Goal: Obtain resource: Obtain resource

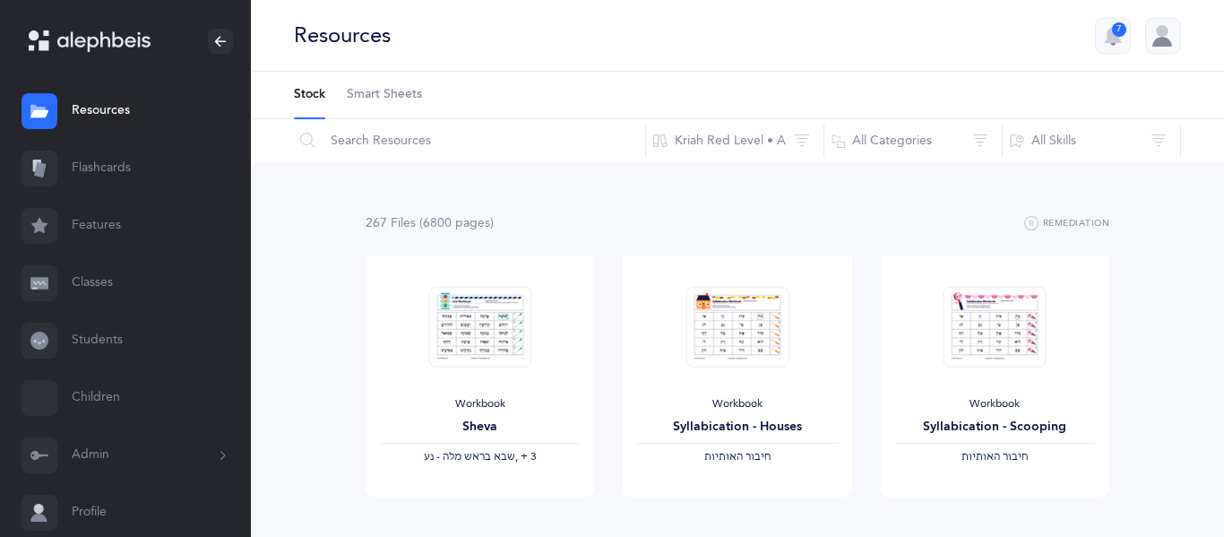
click at [128, 171] on link "Flashcards" at bounding box center [125, 168] width 251 height 57
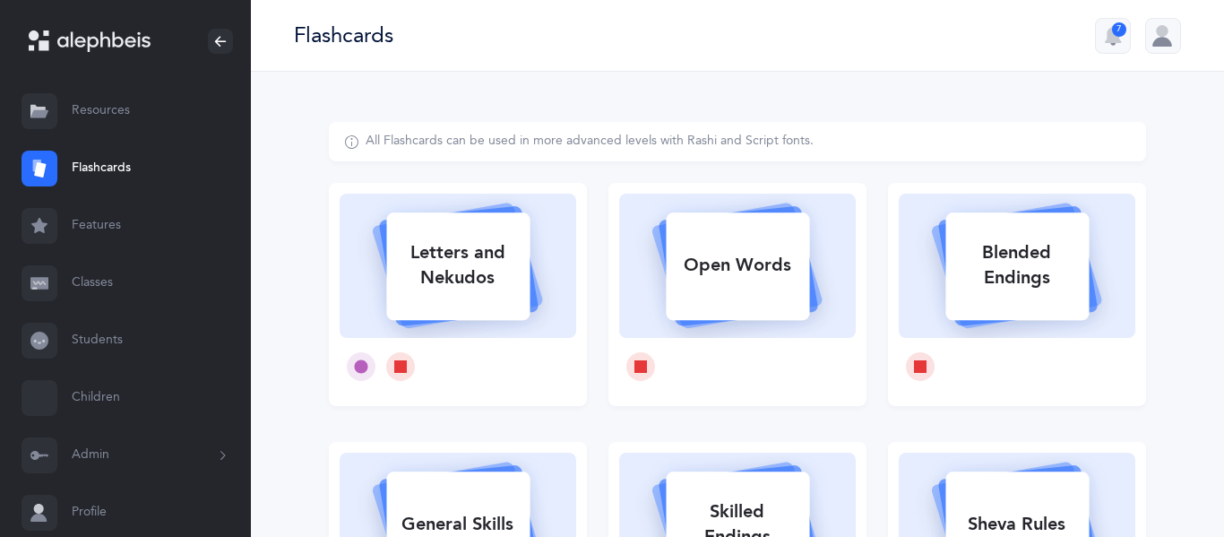
click at [108, 115] on link "Resources" at bounding box center [125, 110] width 251 height 57
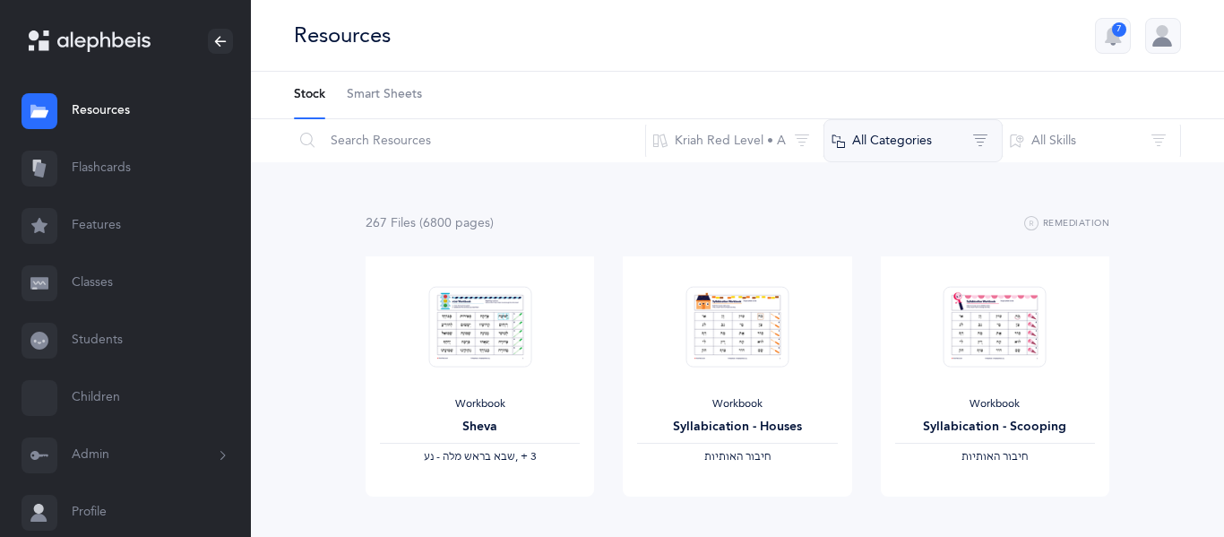
click at [878, 149] on button "All Categories" at bounding box center [912, 140] width 179 height 43
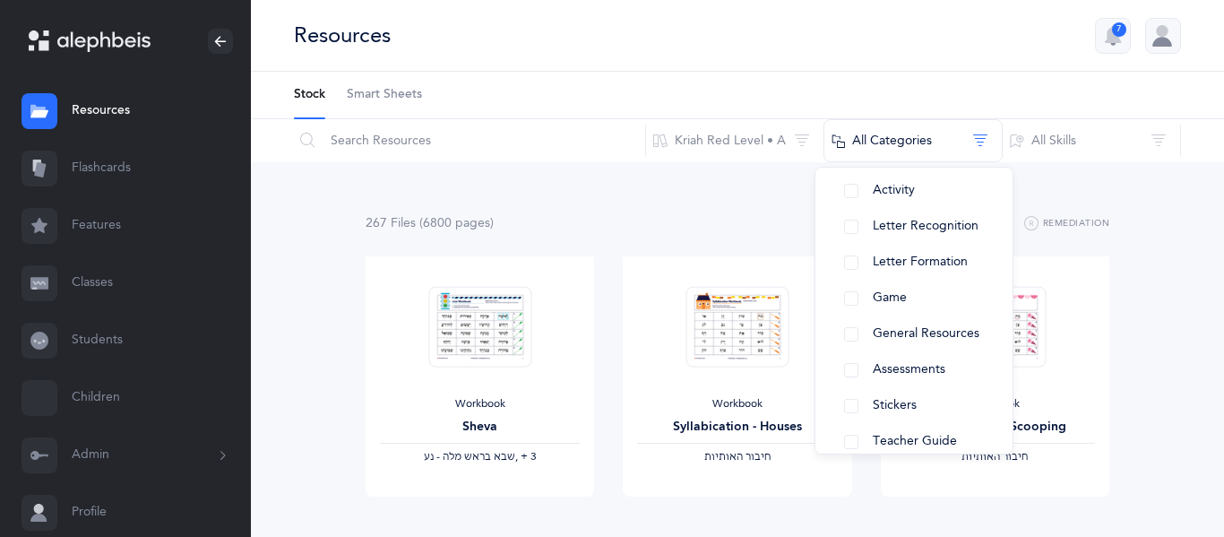
scroll to position [259, 0]
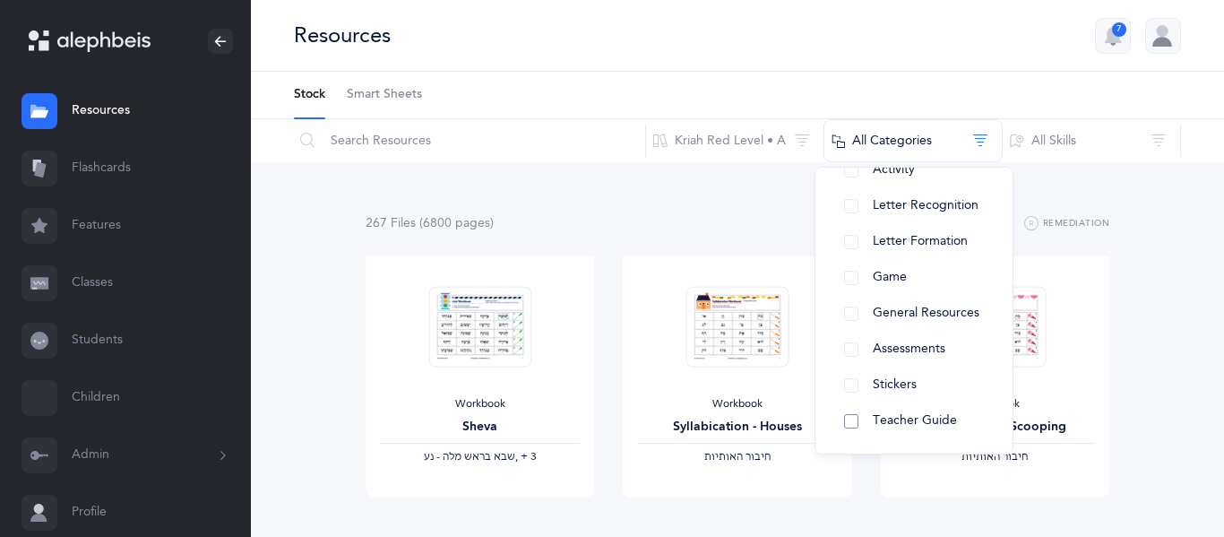
click at [848, 426] on button "Teacher Guide" at bounding box center [914, 421] width 168 height 36
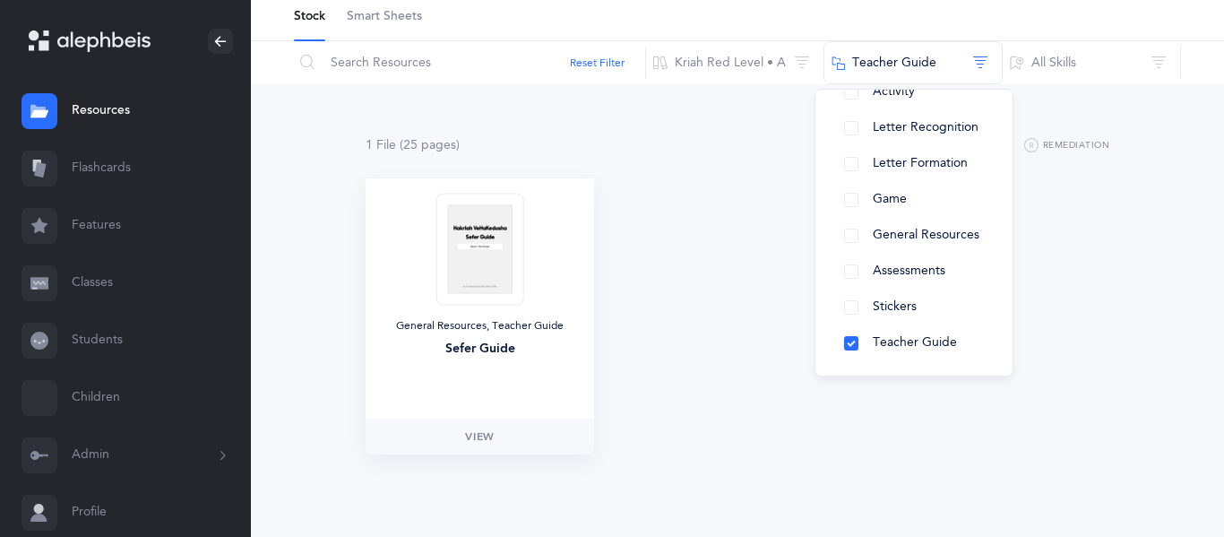
scroll to position [82, 0]
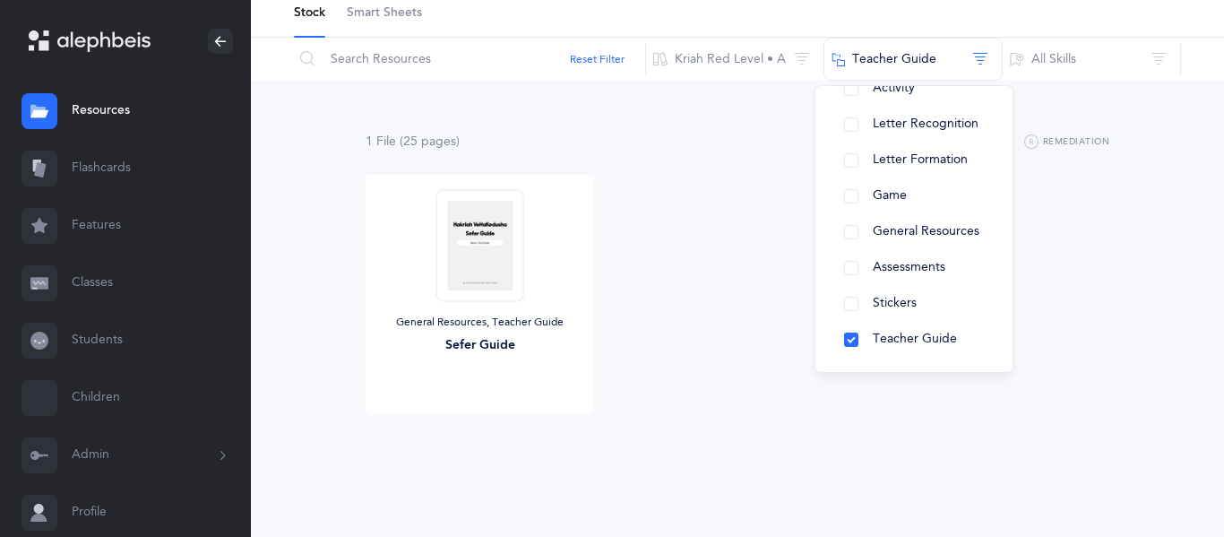
click at [733, 135] on div "1 File (25 page s ) Remediation" at bounding box center [738, 142] width 744 height 22
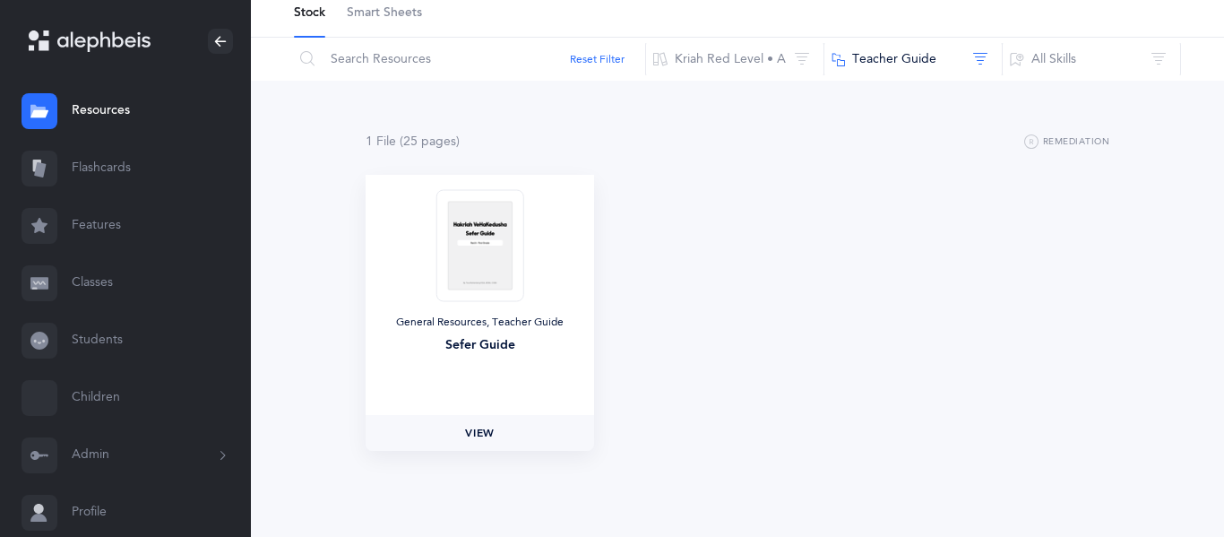
click at [486, 426] on span "View" at bounding box center [479, 433] width 29 height 16
